Goal: Task Accomplishment & Management: Use online tool/utility

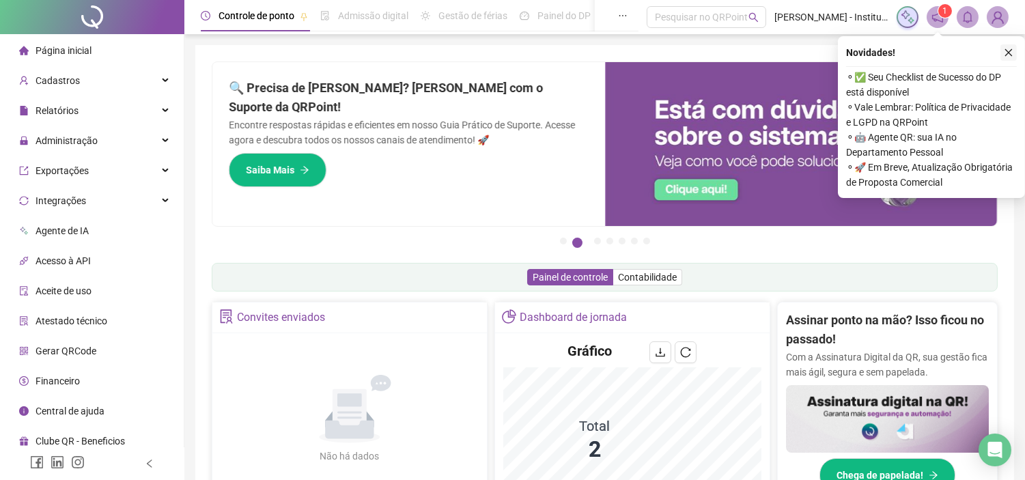
click at [1008, 52] on icon "close" at bounding box center [1010, 53] width 8 height 8
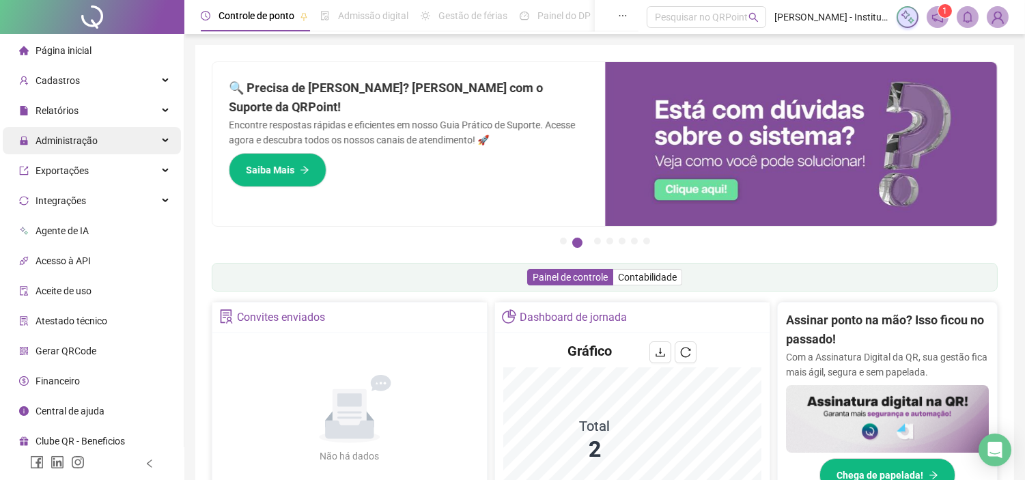
click at [126, 138] on div "Administração" at bounding box center [92, 140] width 178 height 27
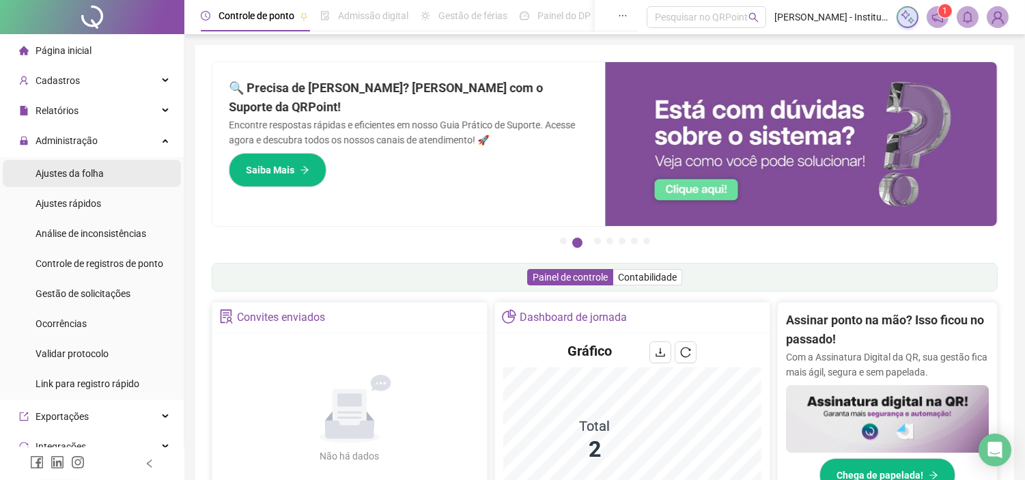
click at [108, 178] on li "Ajustes da folha" at bounding box center [92, 173] width 178 height 27
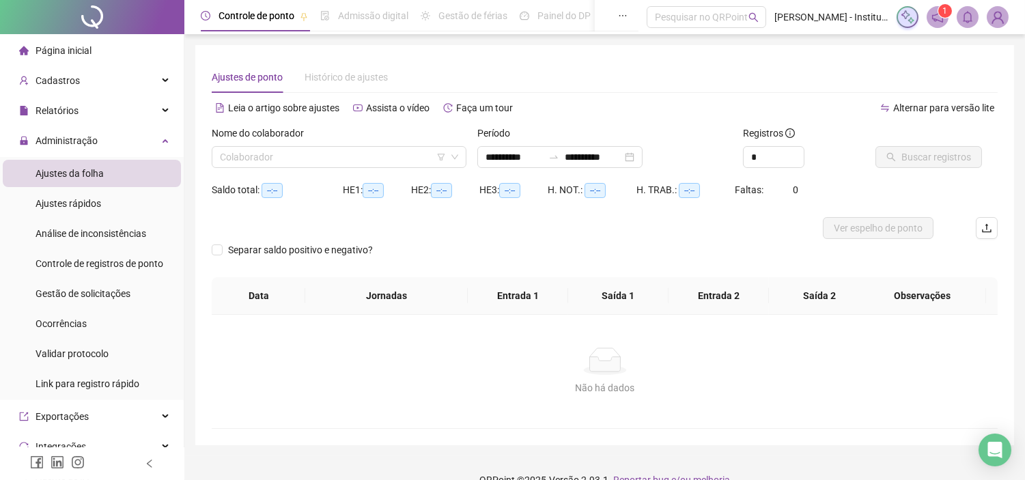
type input "**********"
click at [383, 159] on input "search" at bounding box center [333, 157] width 226 height 20
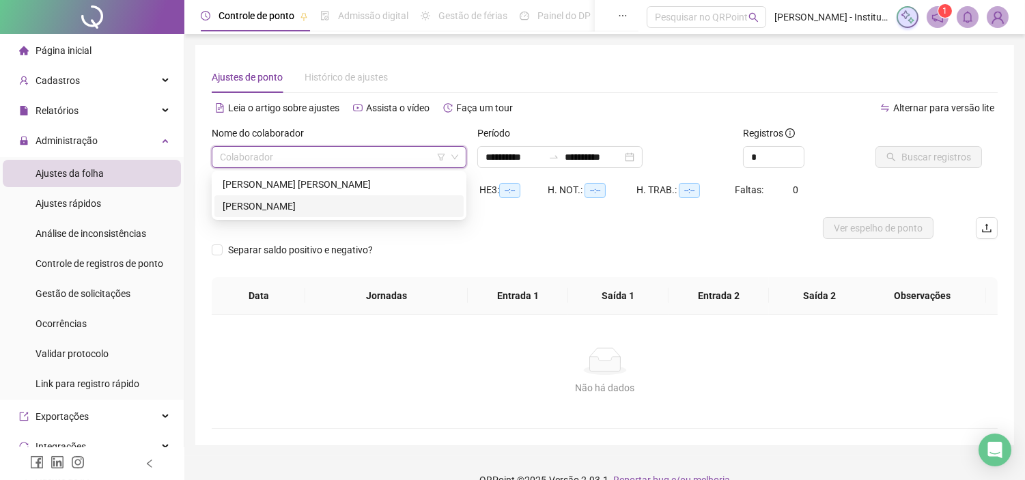
click at [354, 199] on div "[PERSON_NAME]" at bounding box center [339, 206] width 233 height 15
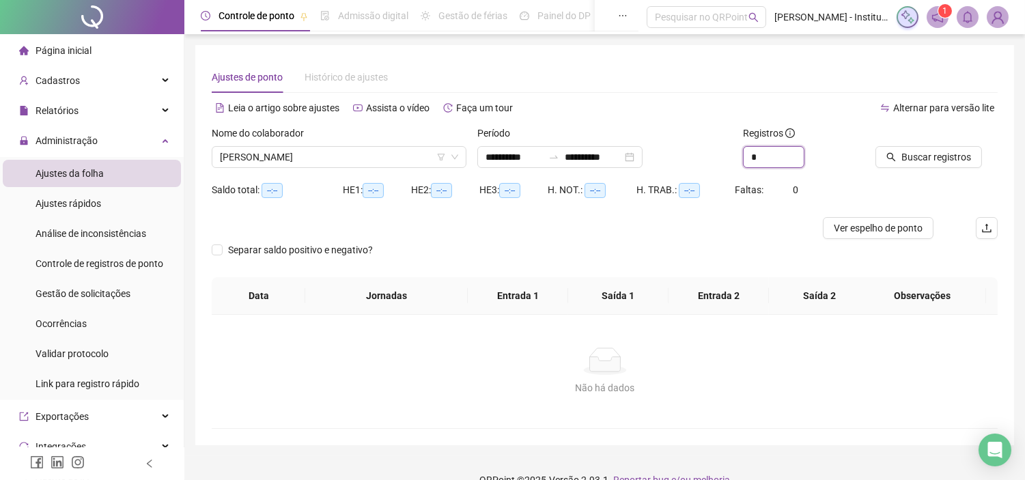
drag, startPoint x: 783, startPoint y: 159, endPoint x: 732, endPoint y: 159, distance: 51.2
click at [732, 159] on div "**********" at bounding box center [604, 152] width 797 height 53
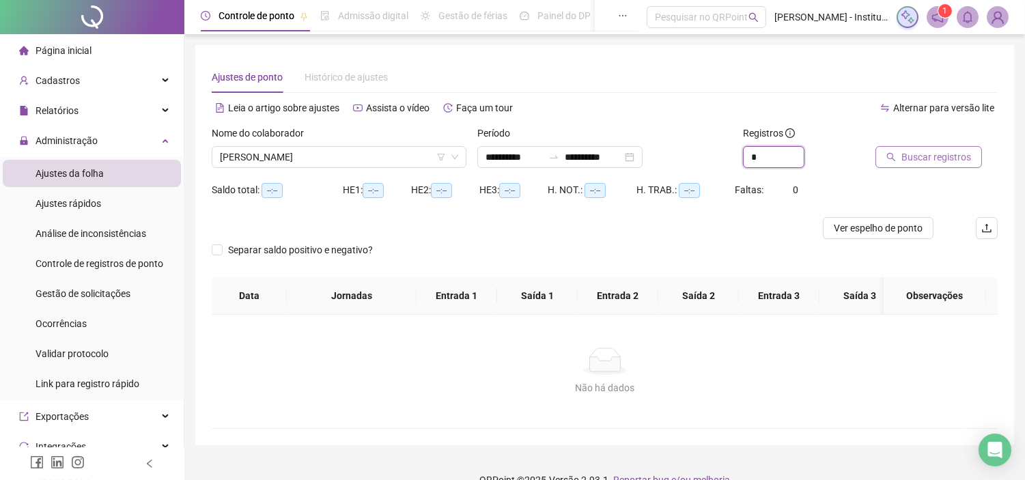
type input "*"
click at [941, 160] on span "Buscar registros" at bounding box center [937, 157] width 70 height 15
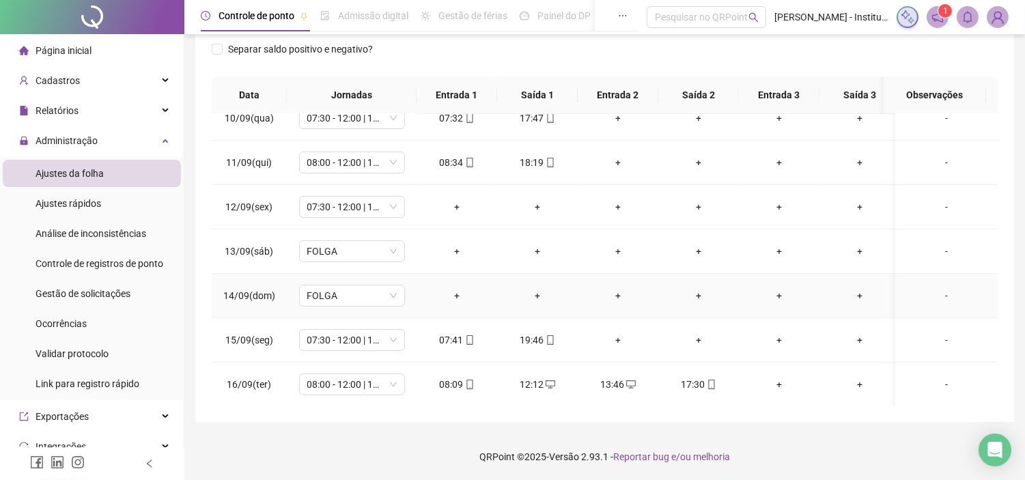
scroll to position [431, 0]
